Goal: Transaction & Acquisition: Purchase product/service

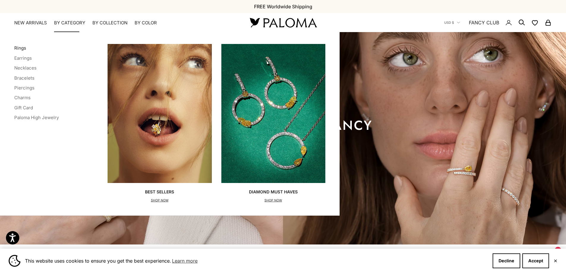
click at [19, 49] on link "Rings" at bounding box center [20, 48] width 12 height 6
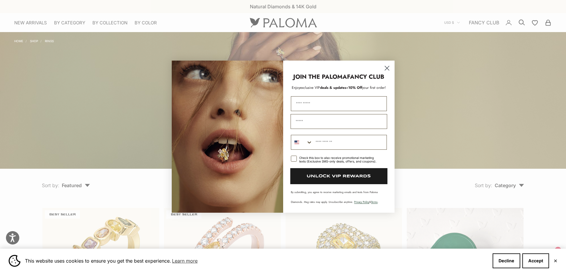
click at [390, 70] on circle "Close dialog" at bounding box center [387, 68] width 10 height 10
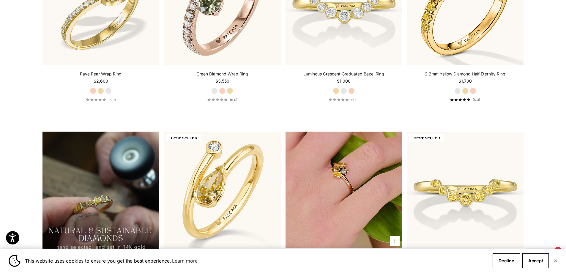
scroll to position [535, 0]
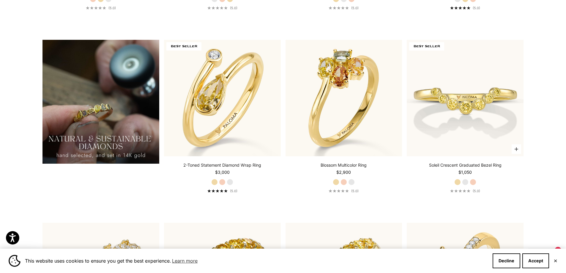
click at [465, 183] on label "White Gold" at bounding box center [465, 182] width 7 height 7
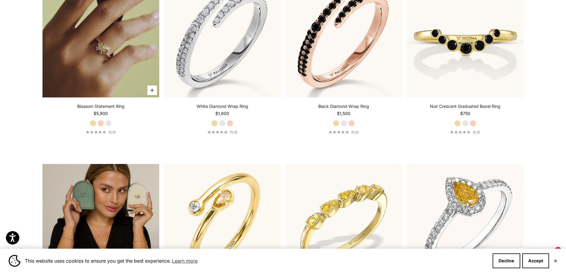
scroll to position [1248, 0]
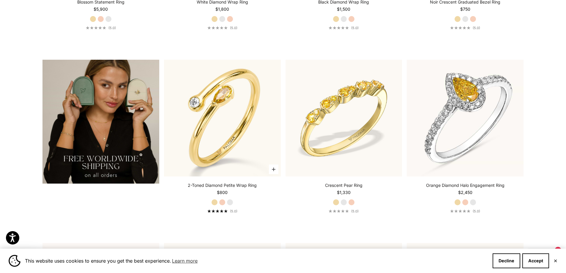
click at [228, 204] on label "White Gold" at bounding box center [230, 202] width 7 height 7
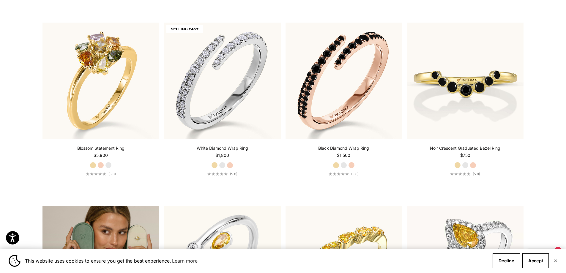
scroll to position [1099, 0]
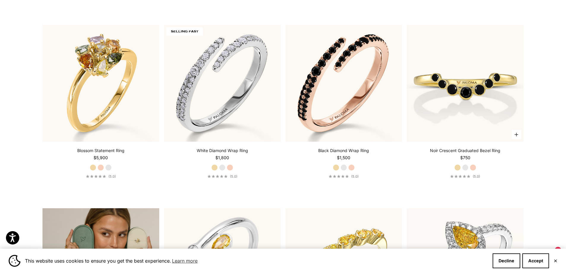
click at [465, 167] on label "White Gold" at bounding box center [465, 167] width 7 height 7
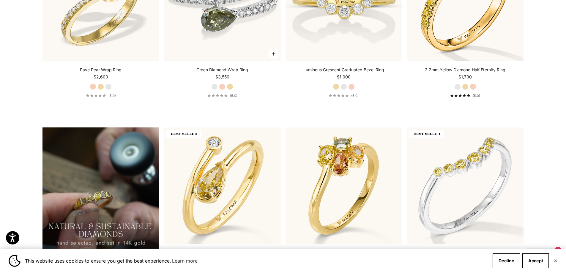
scroll to position [327, 0]
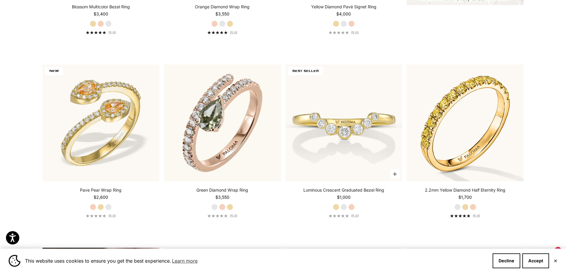
click at [343, 208] on label "White Gold" at bounding box center [343, 207] width 7 height 7
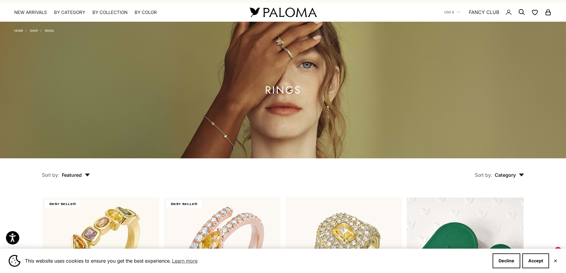
scroll to position [0, 0]
